Goal: Information Seeking & Learning: Learn about a topic

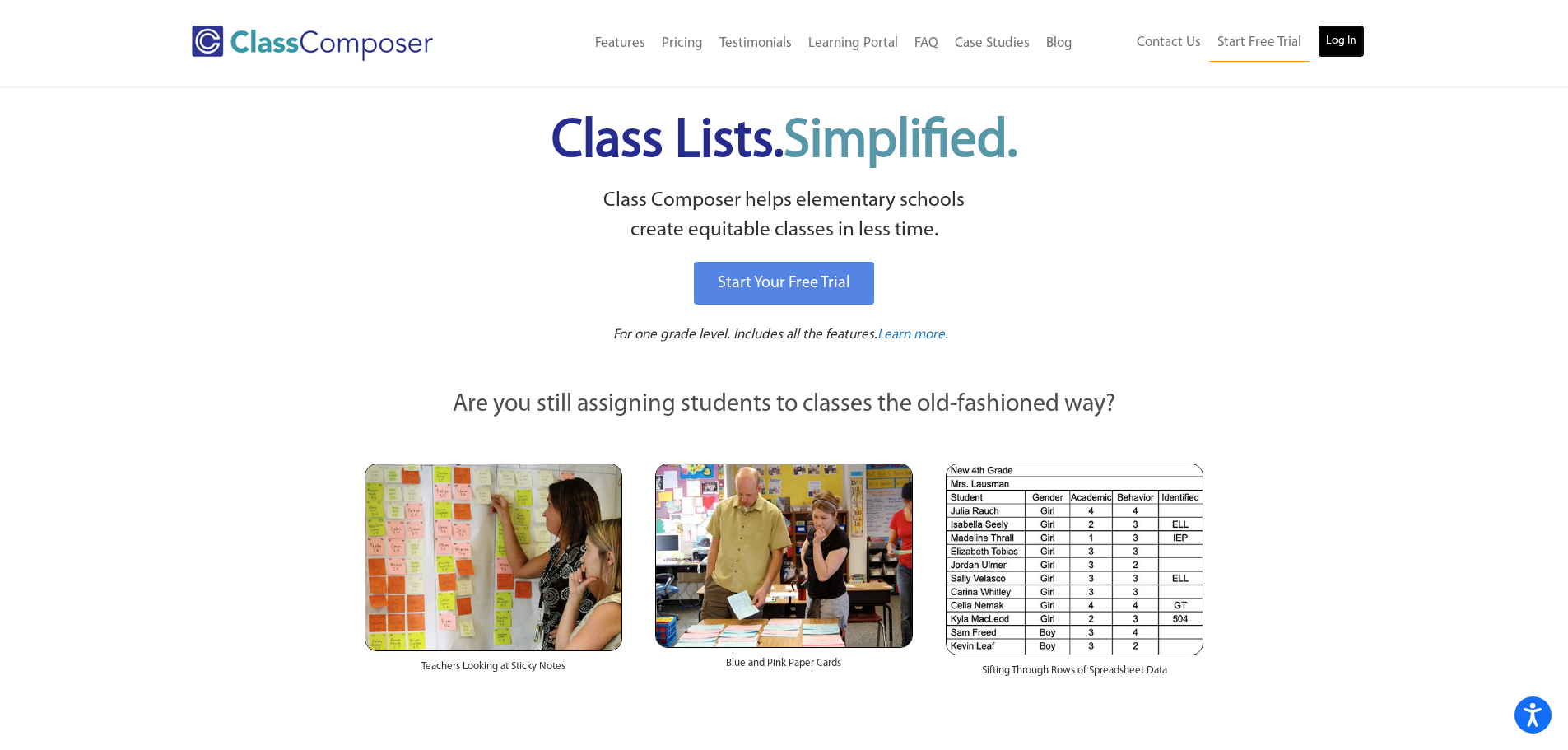
click at [1352, 42] on link "Log In" at bounding box center [1341, 41] width 47 height 33
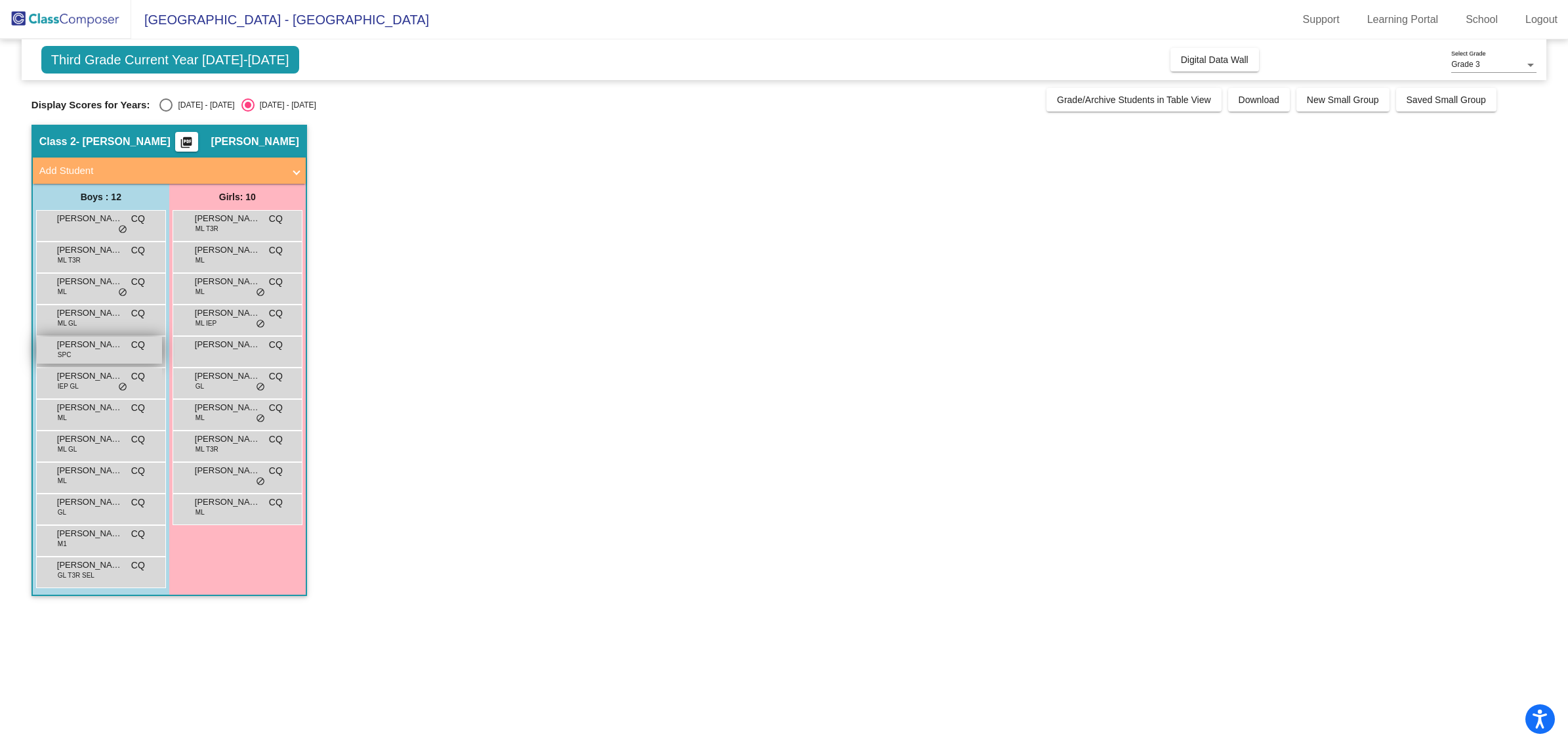
click at [82, 355] on div "[PERSON_NAME] SPC CQ lock do_not_disturb_alt" at bounding box center [99, 350] width 126 height 27
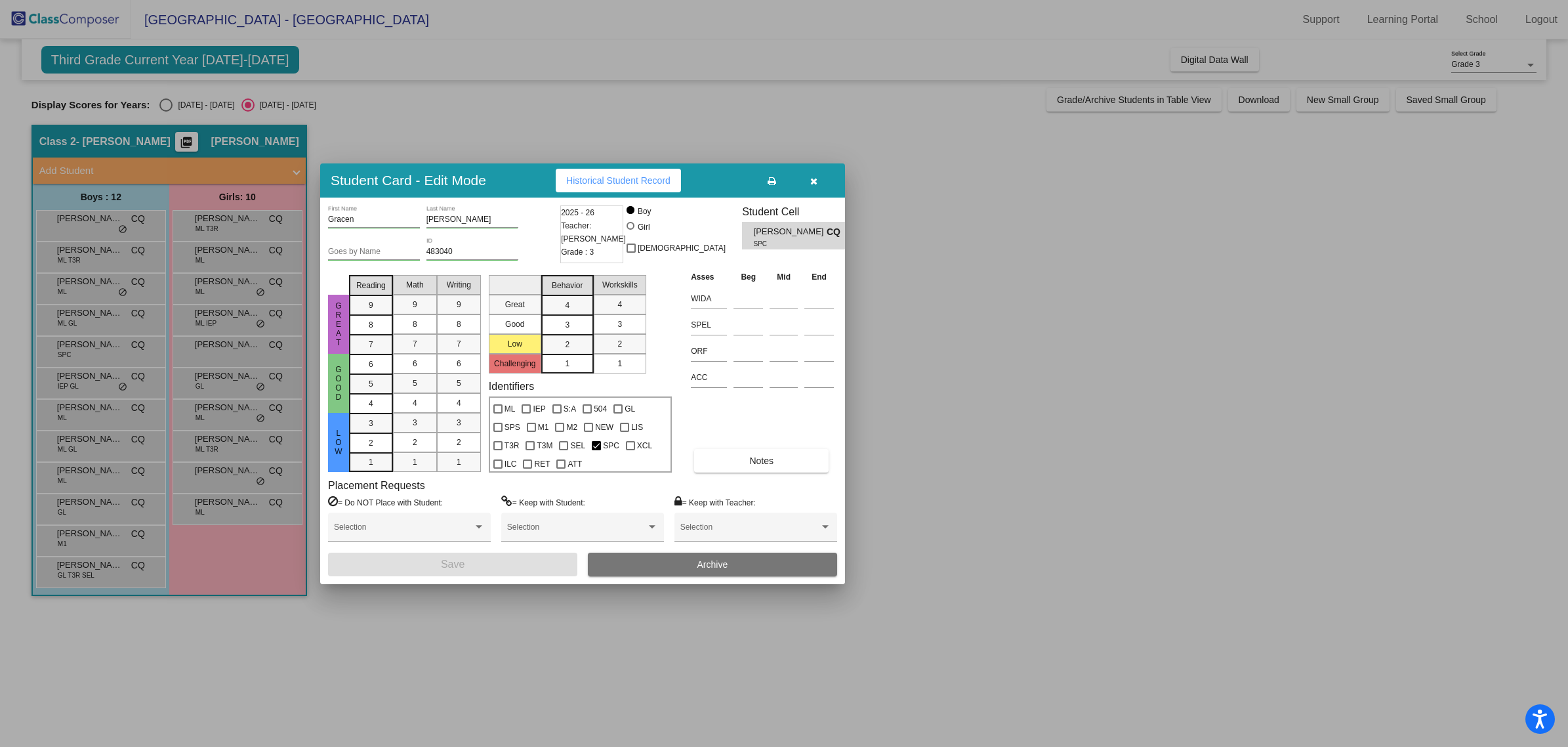
click at [819, 178] on button "button" at bounding box center [814, 180] width 42 height 24
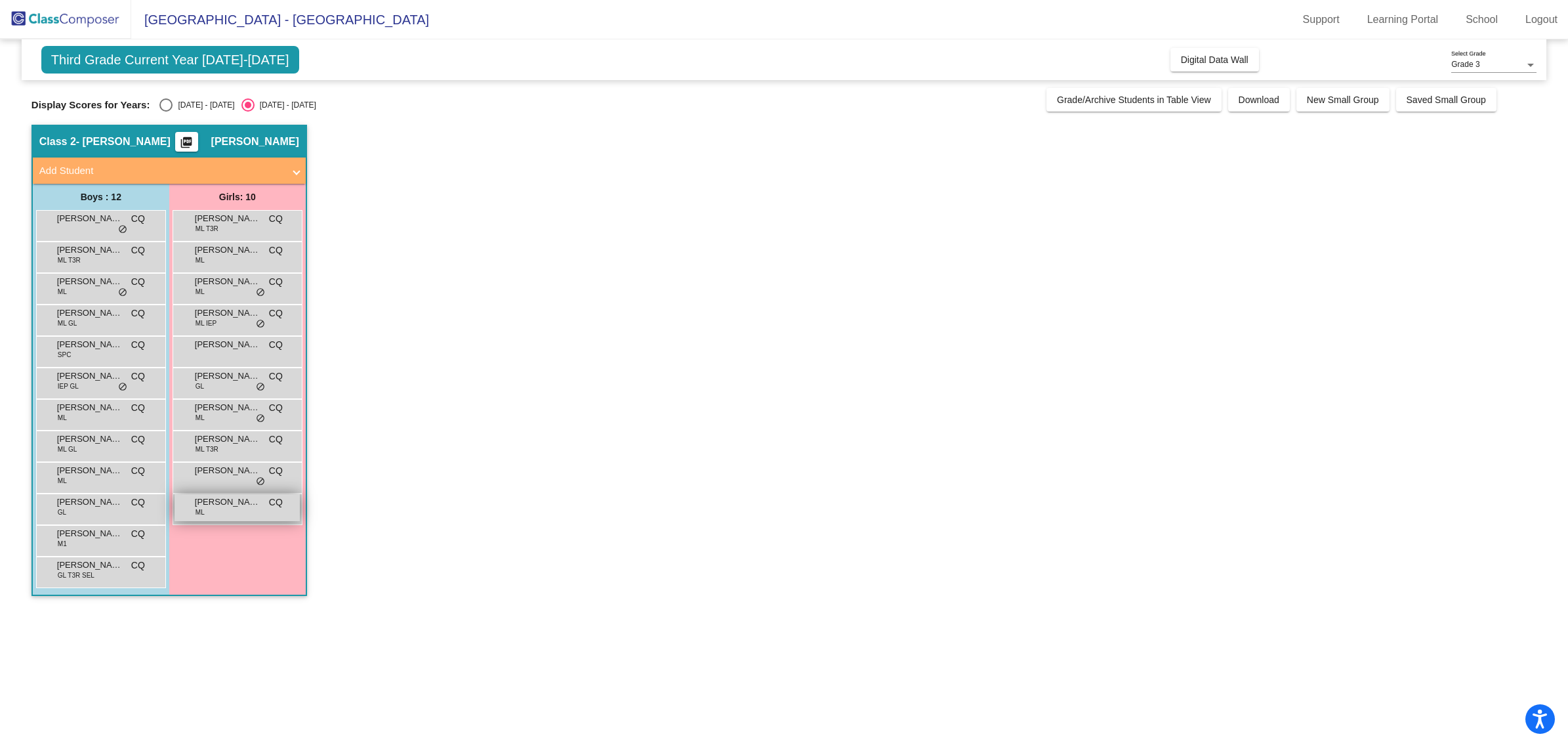
click at [242, 502] on span "[PERSON_NAME]" at bounding box center [227, 501] width 66 height 13
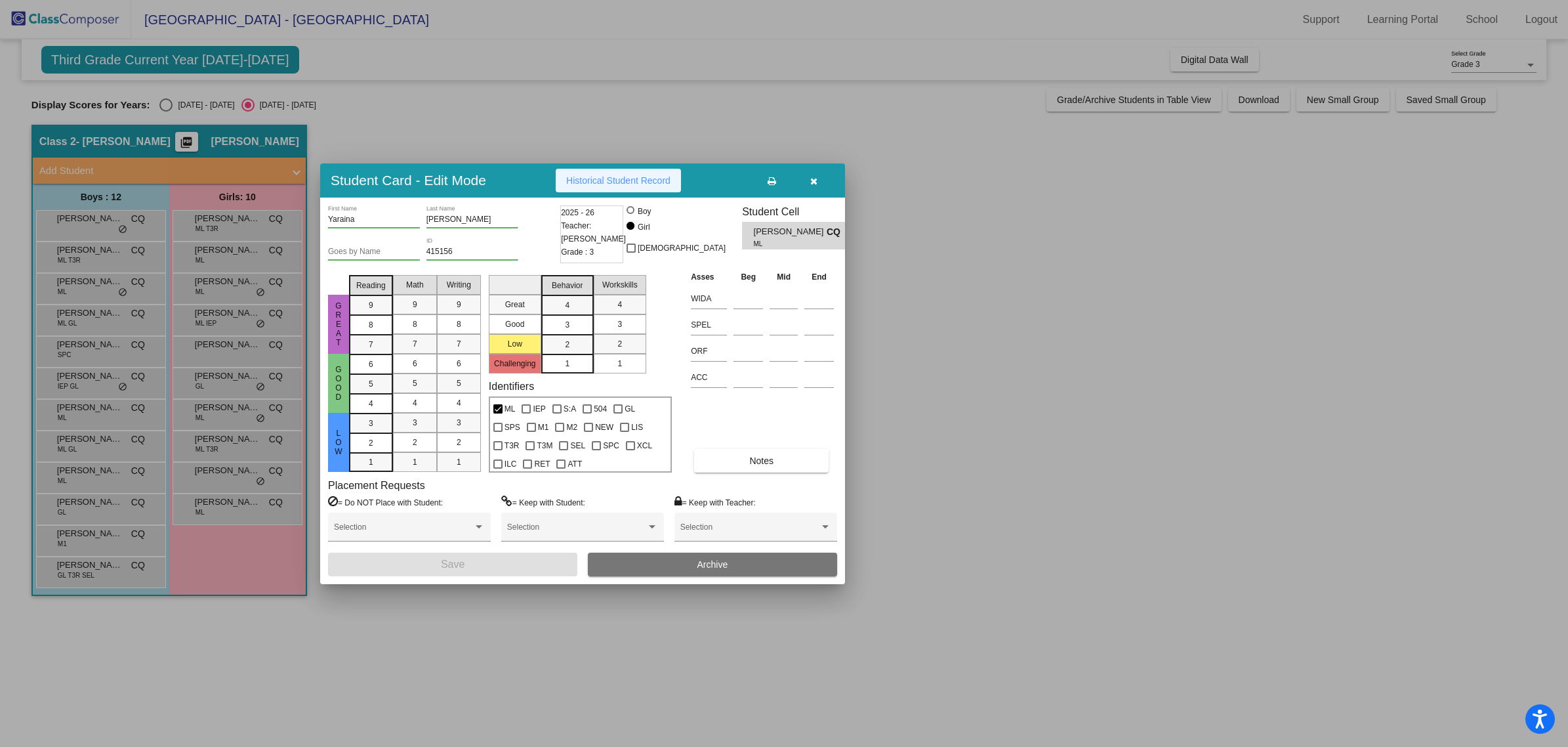
click at [611, 184] on span "Historical Student Record" at bounding box center [619, 180] width 104 height 10
click at [1044, 594] on div at bounding box center [784, 373] width 1568 height 747
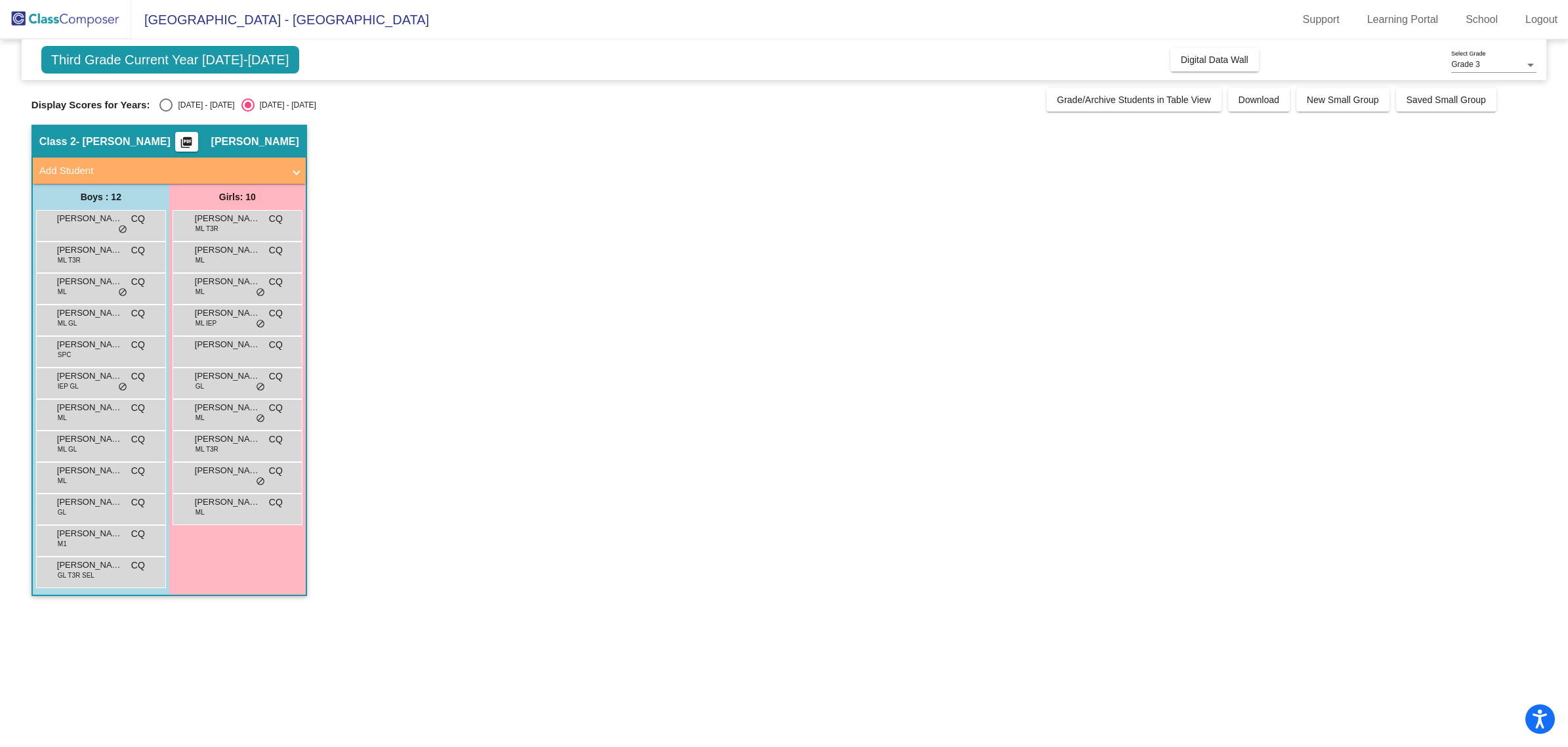
click at [589, 379] on app-classroom "Class 2 - [PERSON_NAME] picture_as_pdf [PERSON_NAME] Add Student First Name Las…" at bounding box center [784, 367] width 1506 height 484
click at [106, 355] on div "[PERSON_NAME] SPC CQ lock do_not_disturb_alt" at bounding box center [99, 350] width 126 height 27
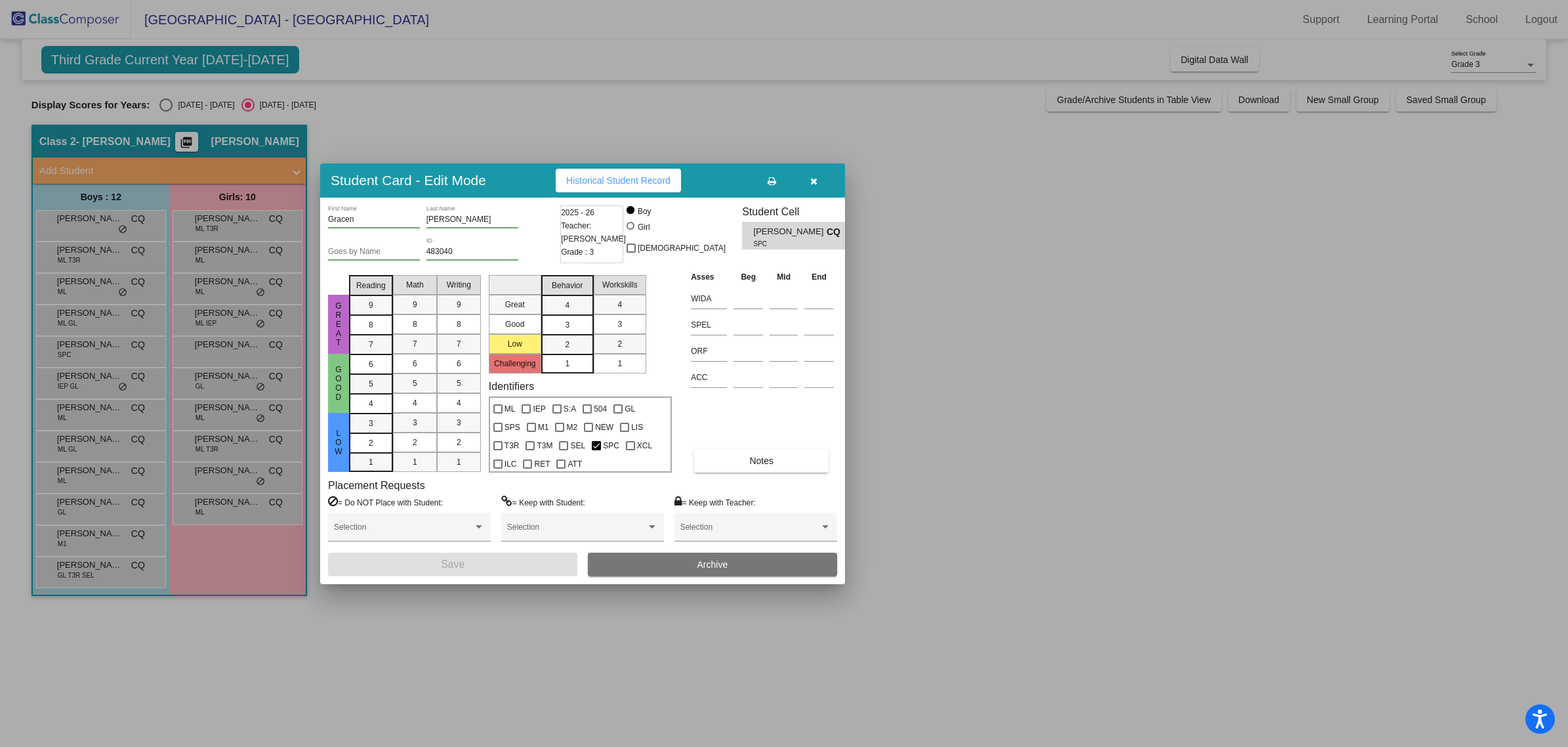
click at [807, 182] on button "button" at bounding box center [814, 180] width 42 height 24
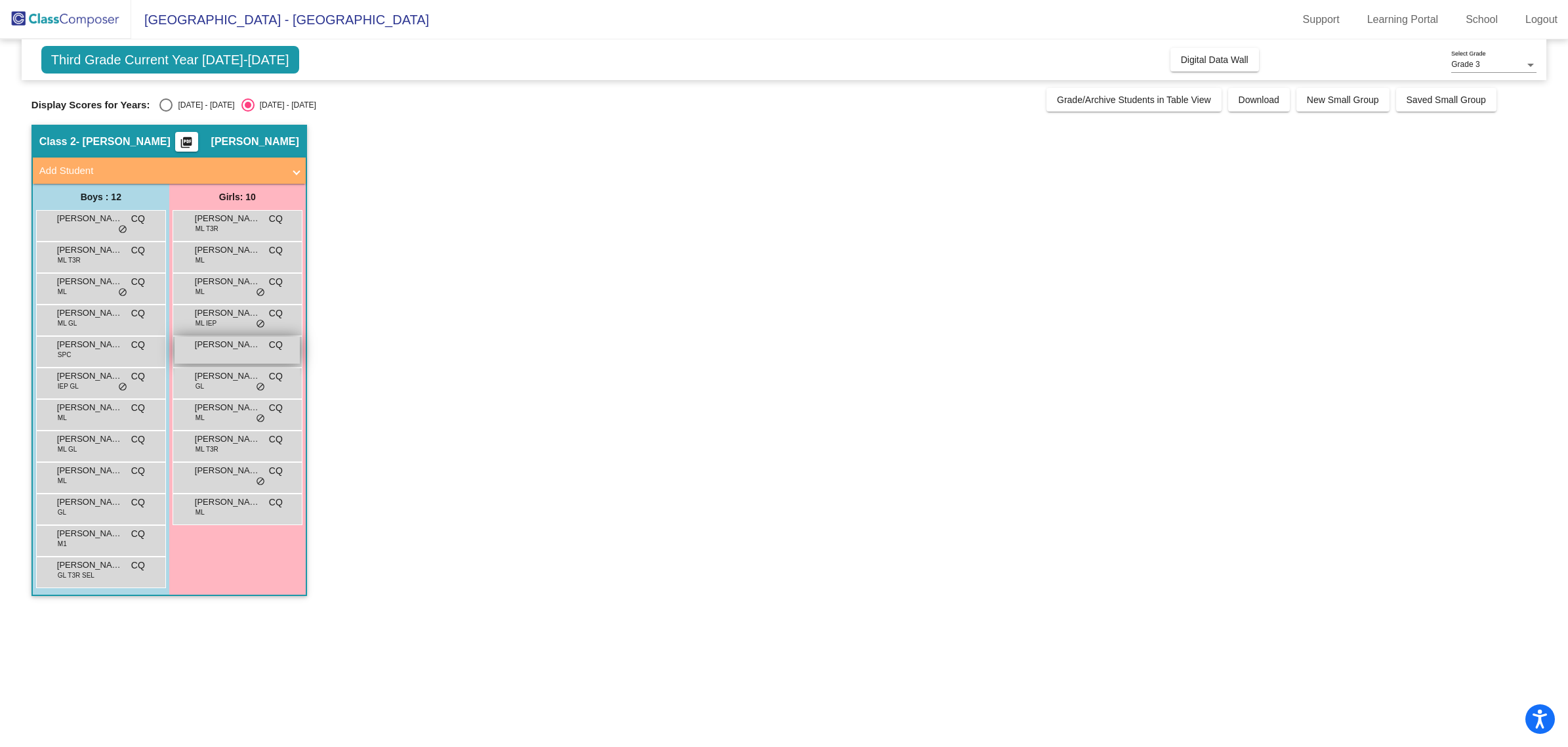
click at [247, 349] on span "[PERSON_NAME]" at bounding box center [227, 344] width 66 height 13
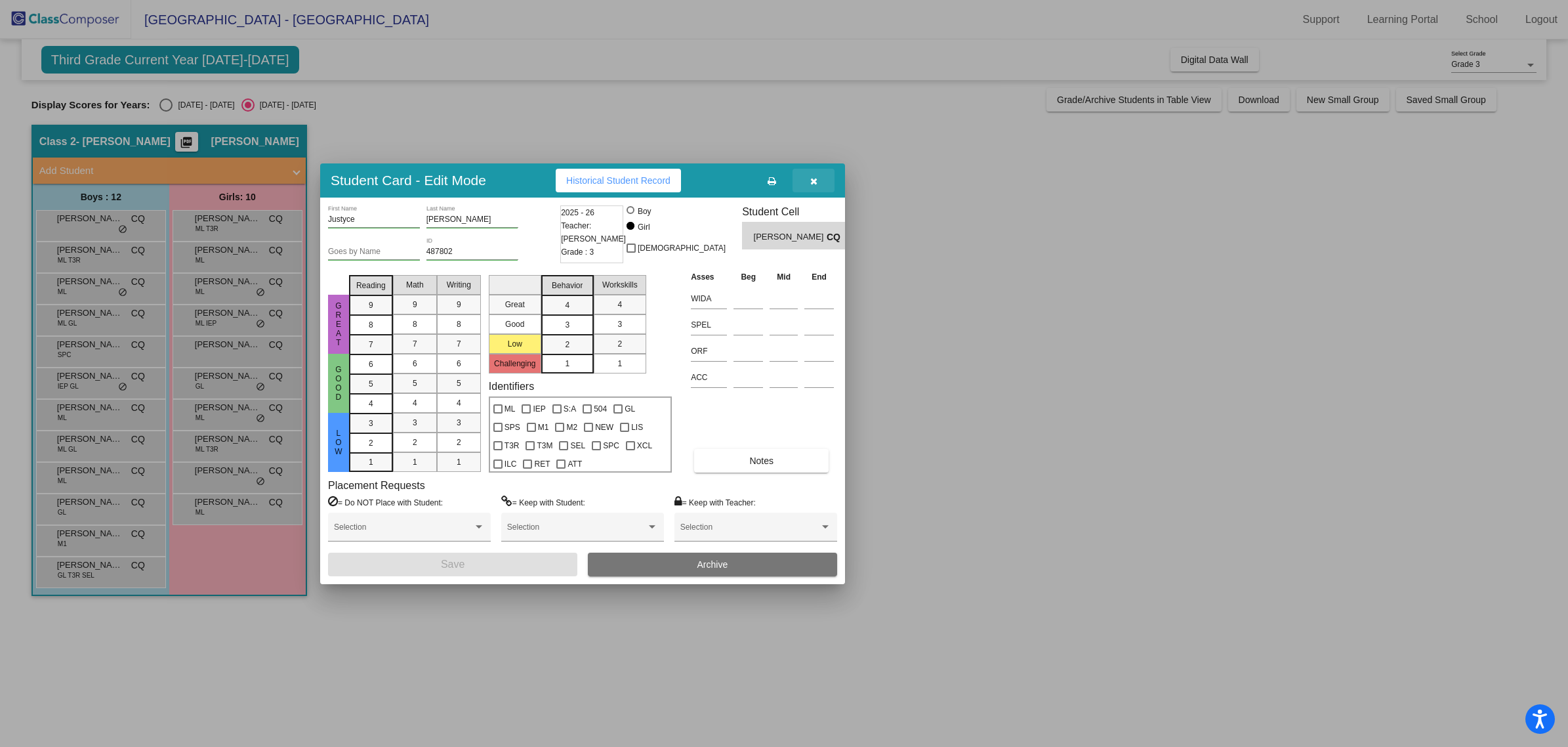
click at [819, 181] on button "button" at bounding box center [814, 180] width 42 height 24
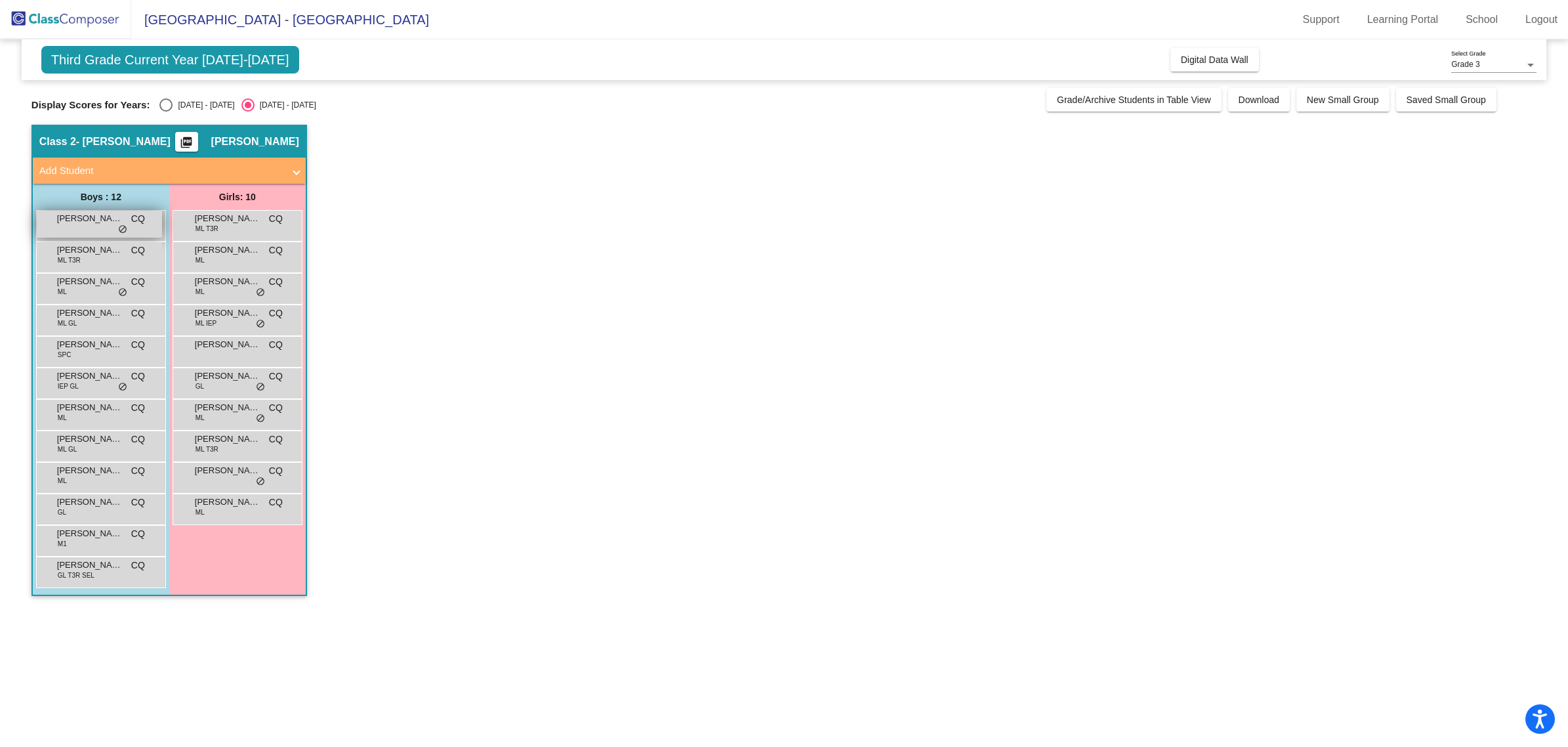
click at [90, 230] on div "[PERSON_NAME] CQ lock do_not_disturb_alt" at bounding box center [99, 224] width 126 height 27
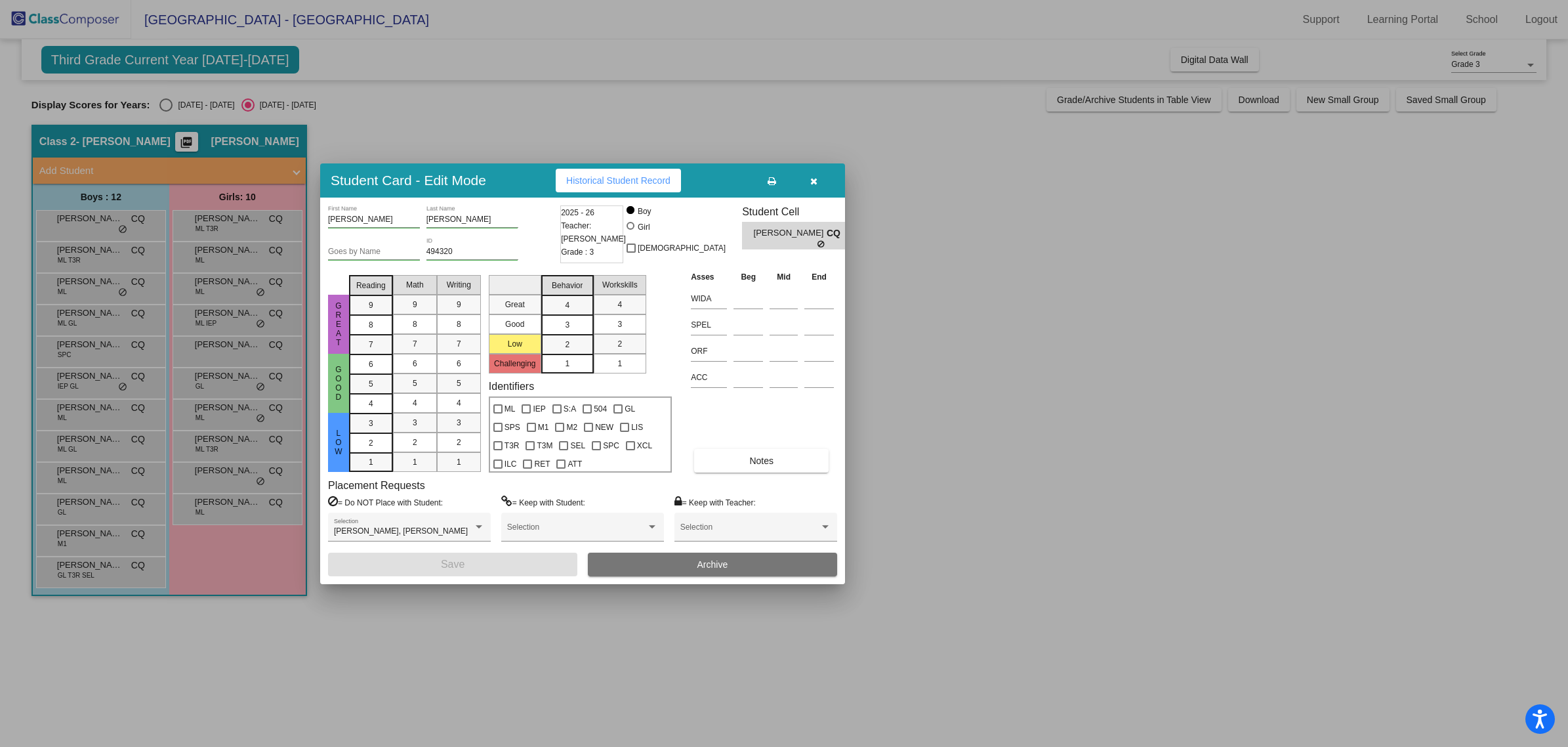
click at [803, 172] on button "button" at bounding box center [814, 180] width 42 height 24
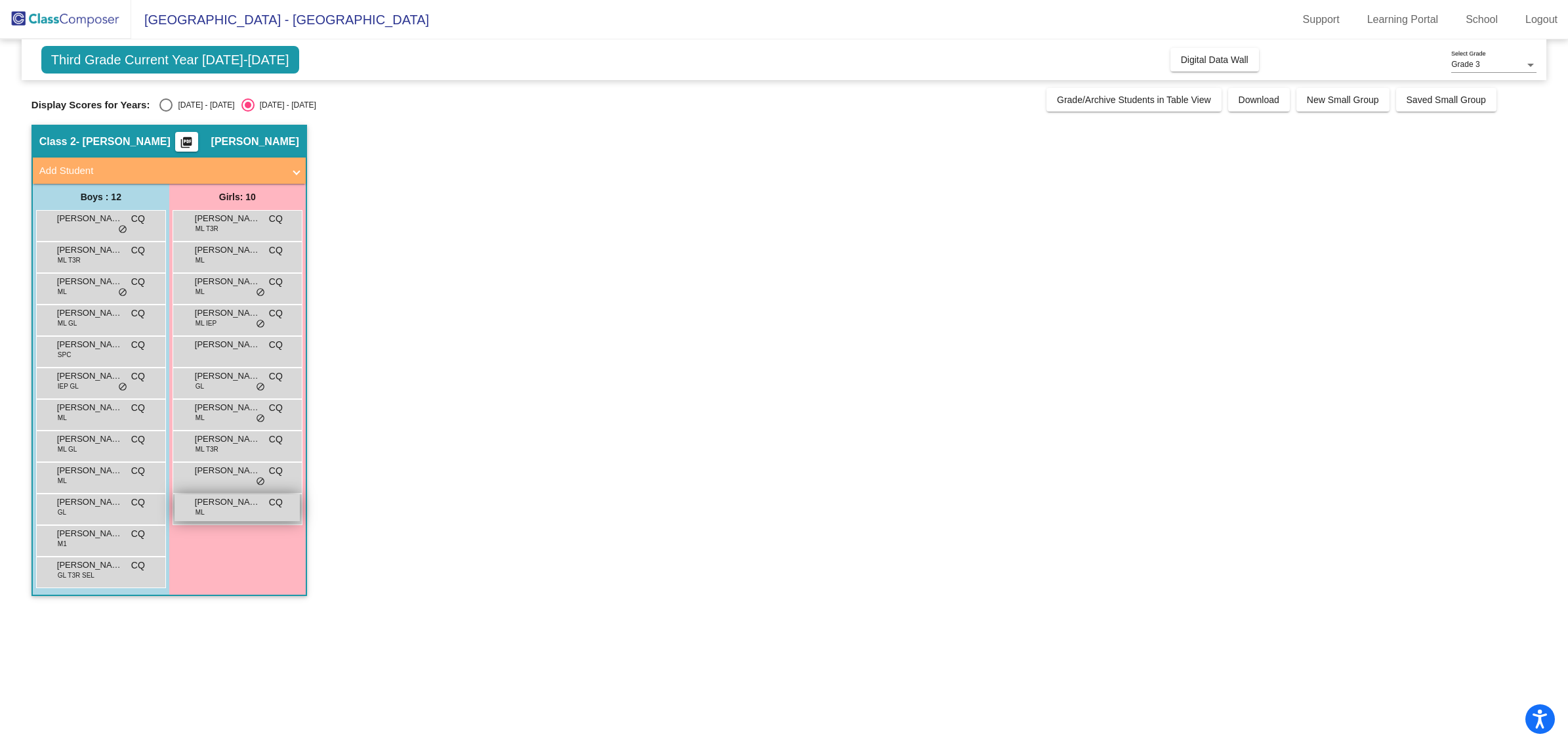
click at [214, 517] on div "Yaraina [PERSON_NAME] [PERSON_NAME] CQ lock do_not_disturb_alt" at bounding box center [237, 507] width 126 height 27
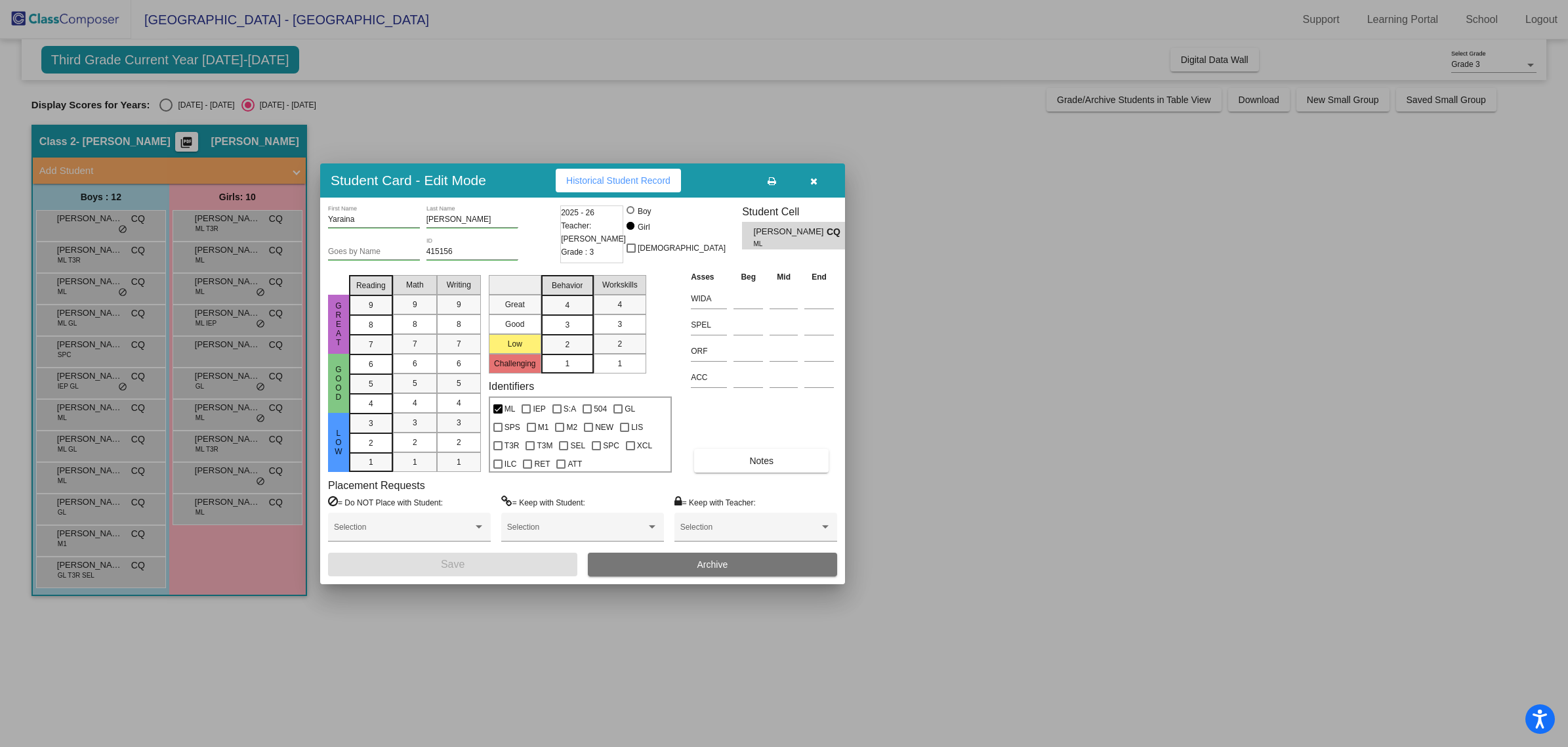
click at [919, 434] on div at bounding box center [784, 373] width 1568 height 747
